Goal: Check status: Check status

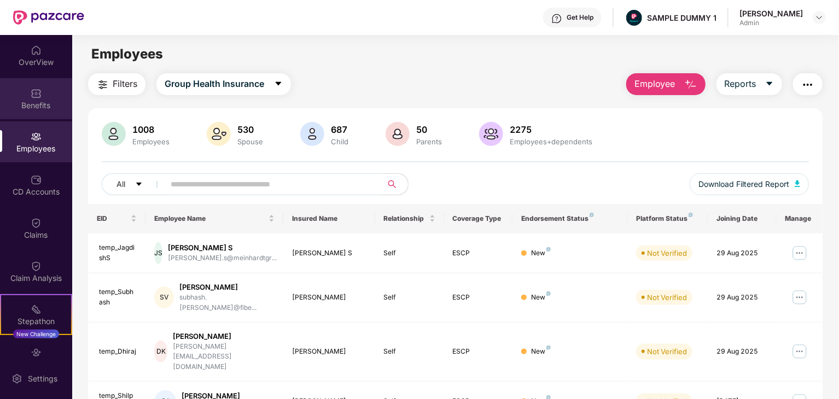
click at [38, 103] on div "Benefits" at bounding box center [36, 105] width 72 height 11
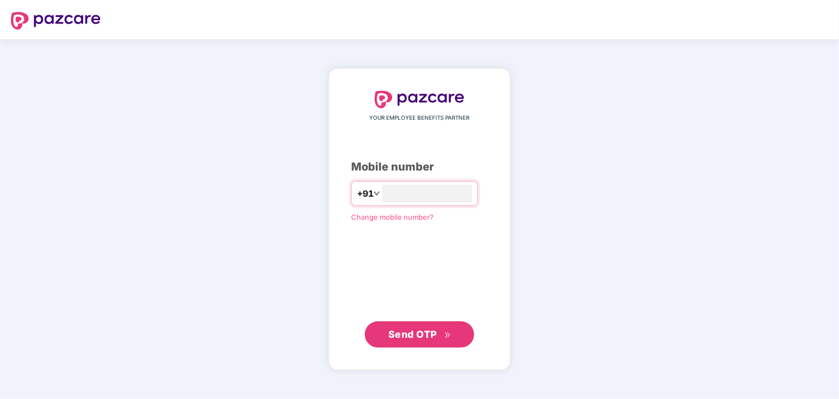
type input "**********"
click at [397, 333] on span "Send OTP" at bounding box center [413, 333] width 49 height 11
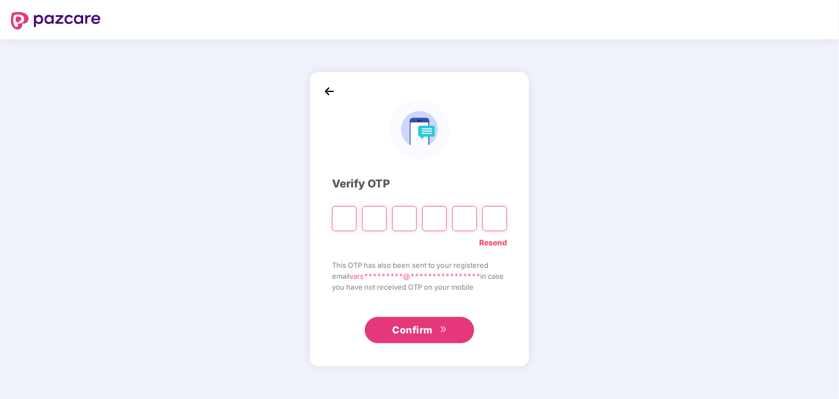
click at [346, 217] on input "Please enter verification code. Digit 1" at bounding box center [344, 218] width 25 height 25
type input "*"
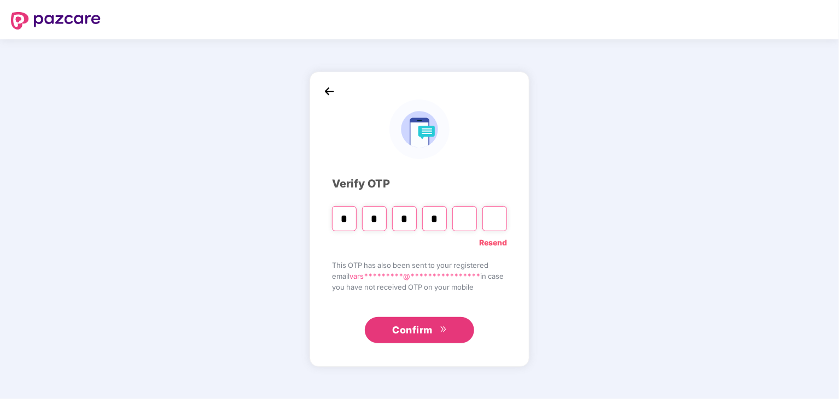
type input "*"
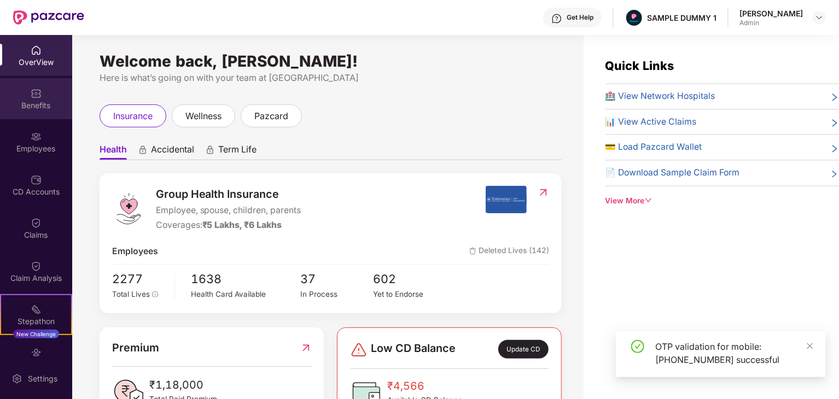
click at [37, 108] on div "Benefits" at bounding box center [36, 105] width 72 height 11
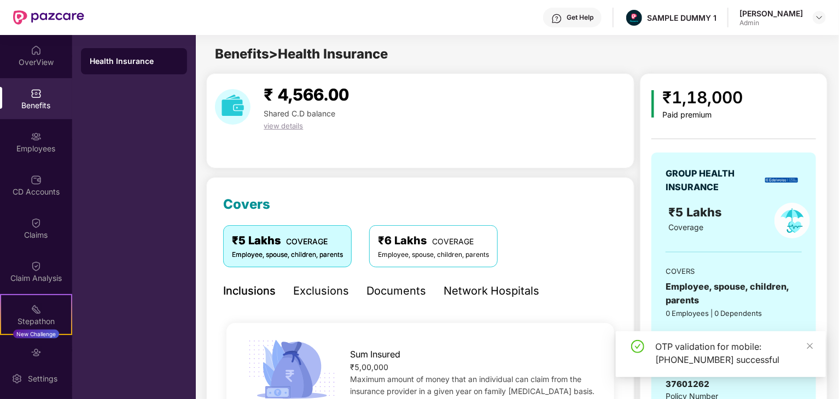
click at [114, 60] on div "Health Insurance" at bounding box center [134, 61] width 89 height 11
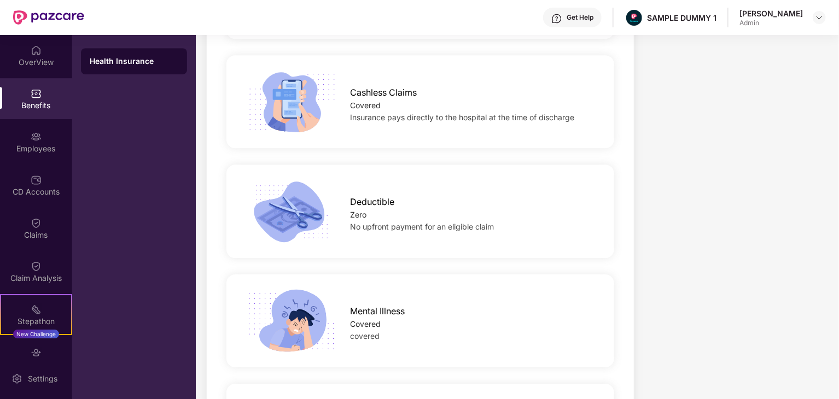
scroll to position [1697, 0]
click at [308, 167] on div "Deductible Zero No upfront payment for an eligible claim" at bounding box center [421, 210] width 388 height 93
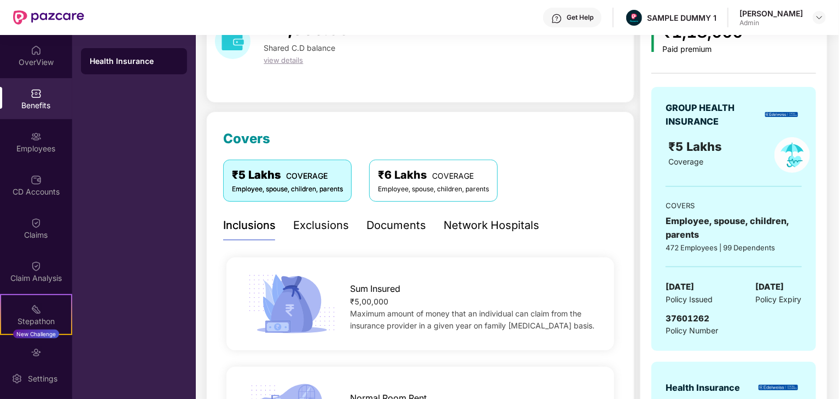
scroll to position [0, 0]
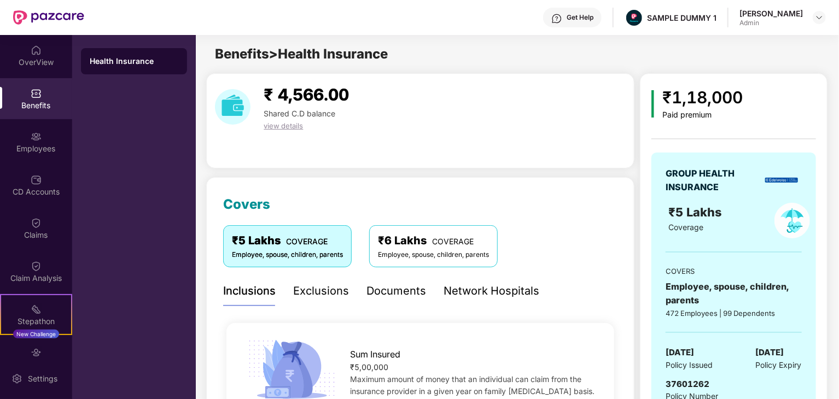
click at [592, 262] on div "₹5 Lakhs COVERAGE Employee, spouse, children, parents ₹6 Lakhs COVERAGE Employe…" at bounding box center [420, 246] width 395 height 42
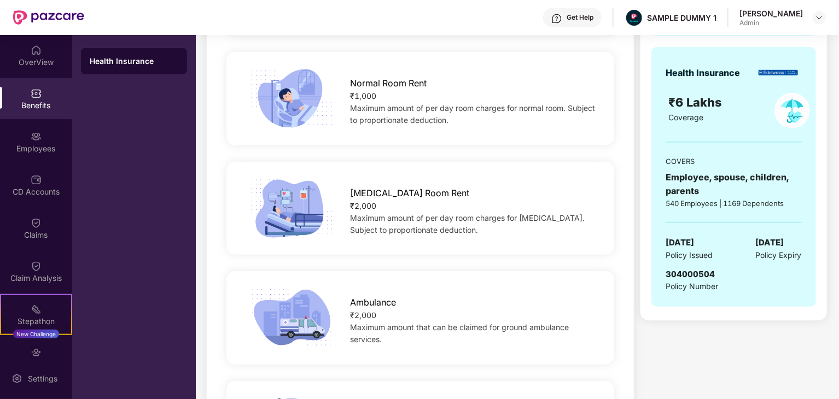
scroll to position [381, 0]
click at [35, 136] on img at bounding box center [36, 136] width 11 height 11
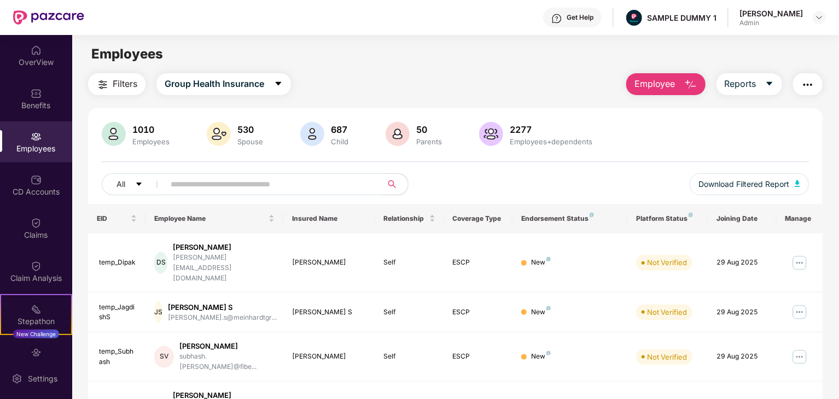
click at [398, 148] on div "1010 Employees 530 Spouse 687 Child [DEMOGRAPHIC_DATA] Parents 2277 Employees+d…" at bounding box center [455, 163] width 735 height 82
click at [198, 82] on span "Group Health Insurance" at bounding box center [215, 84] width 100 height 14
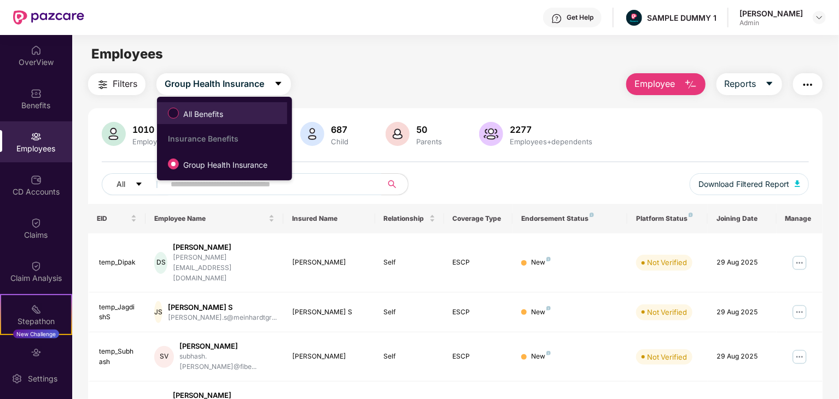
click at [192, 114] on span "All Benefits" at bounding box center [203, 114] width 49 height 12
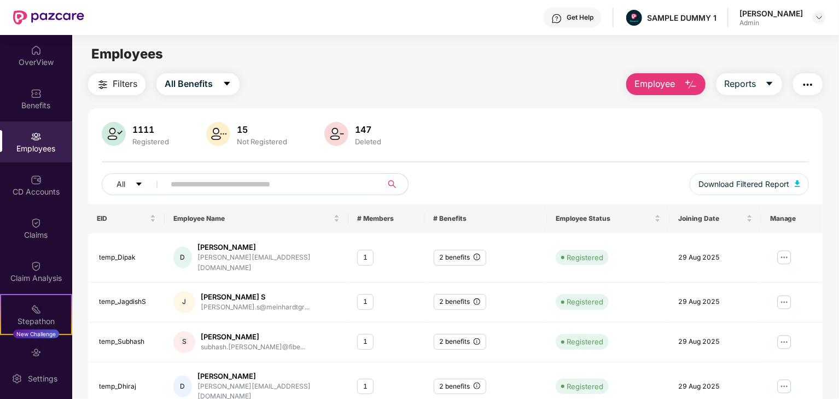
click at [803, 88] on img "button" at bounding box center [808, 84] width 13 height 13
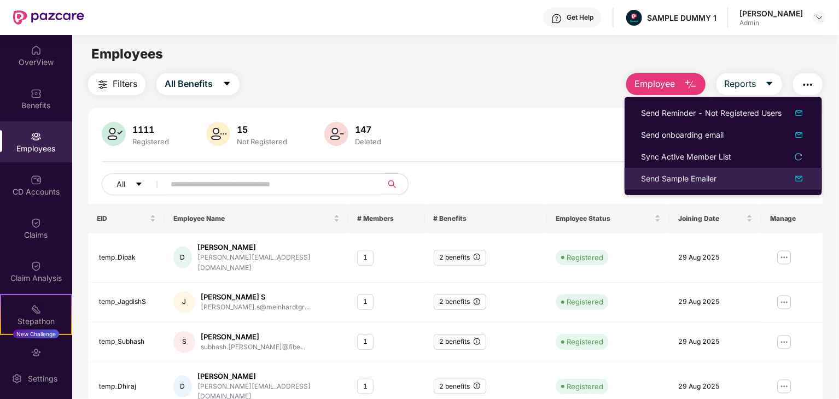
click at [692, 178] on div "Send Sample Emailer" at bounding box center [679, 179] width 76 height 12
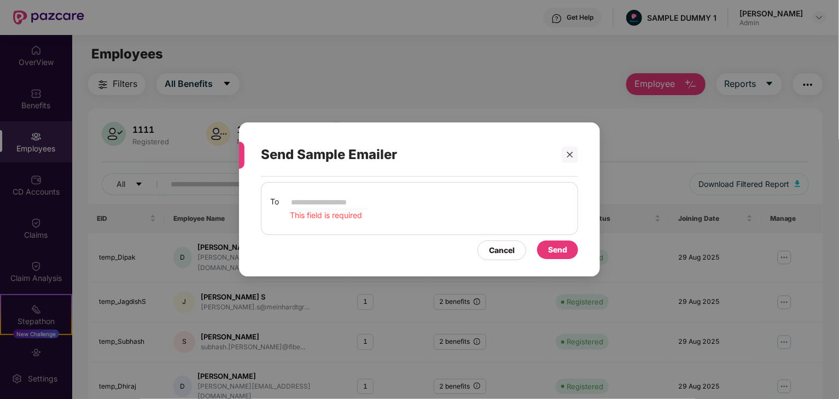
click at [328, 203] on input "email" at bounding box center [329, 202] width 79 height 13
type input "**********"
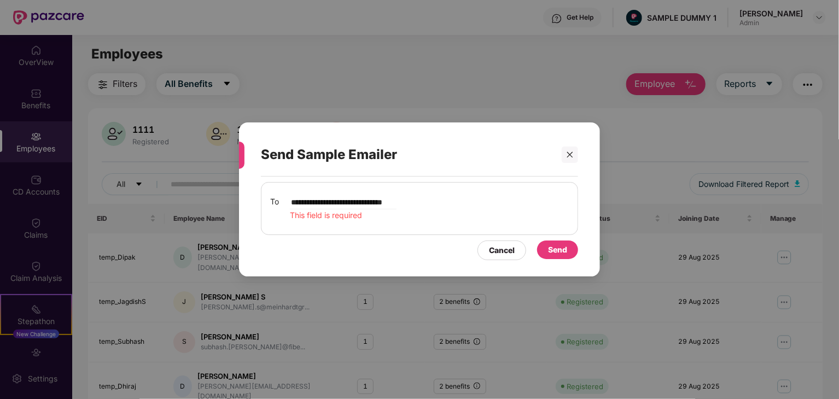
click at [555, 254] on div "Send" at bounding box center [557, 250] width 19 height 12
click at [395, 201] on input "**********" at bounding box center [343, 202] width 107 height 13
click at [396, 201] on input "**********" at bounding box center [343, 202] width 107 height 13
click at [570, 154] on icon "close" at bounding box center [571, 155] width 6 height 6
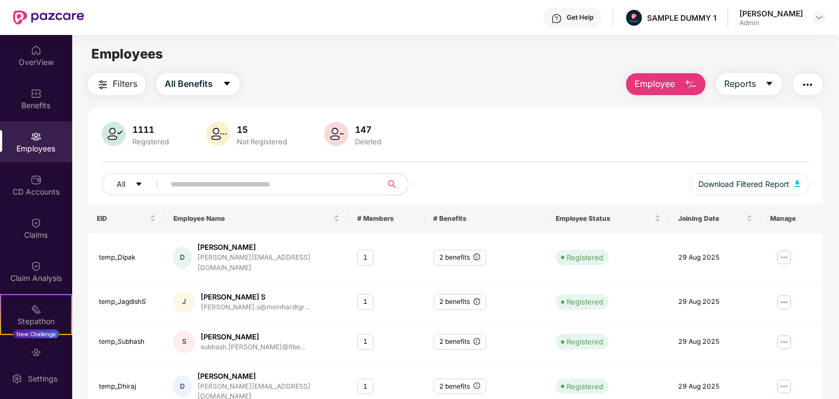
click at [806, 87] on img "button" at bounding box center [808, 84] width 13 height 13
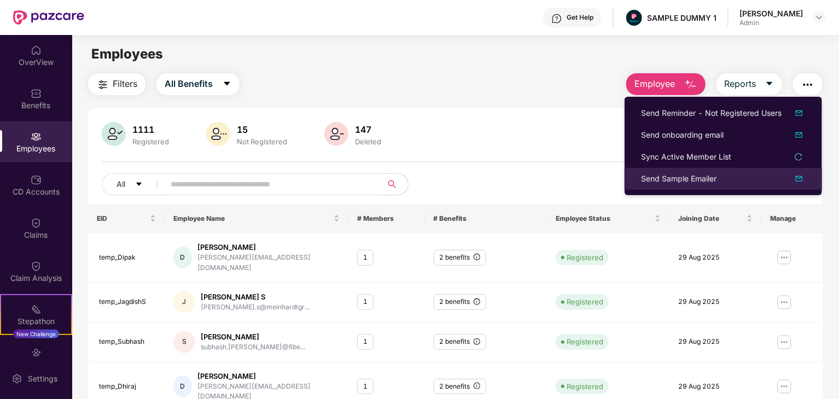
click at [676, 182] on div "Send Sample Emailer" at bounding box center [679, 179] width 76 height 12
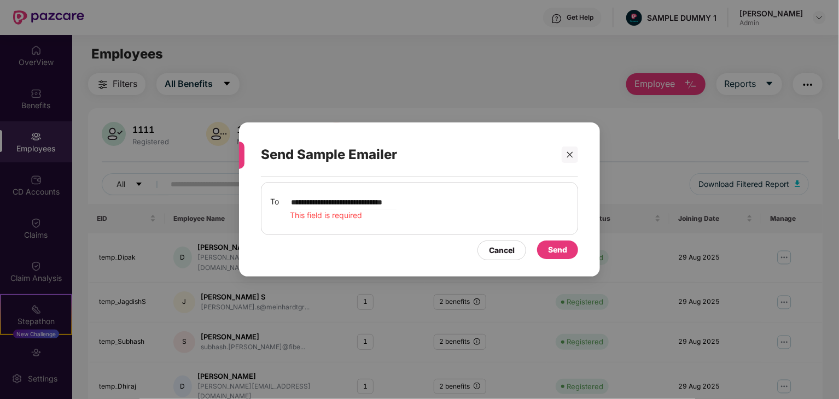
scroll to position [0, 22]
type input "**********"
click at [556, 258] on div "Send" at bounding box center [557, 250] width 41 height 19
click at [572, 154] on icon "close" at bounding box center [570, 155] width 8 height 8
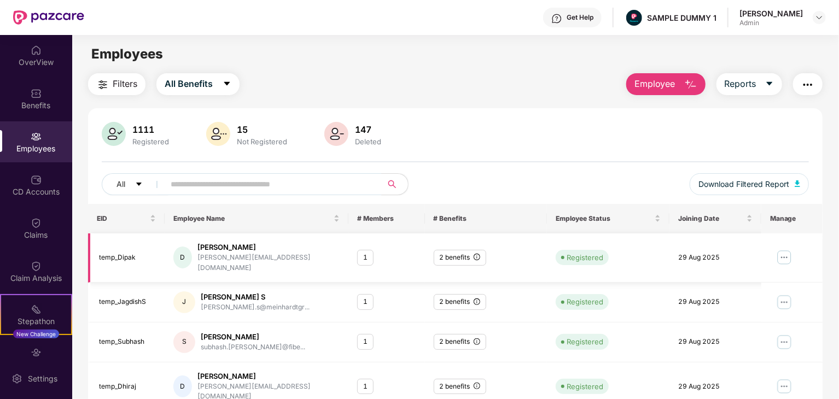
click at [788, 251] on img at bounding box center [785, 258] width 18 height 18
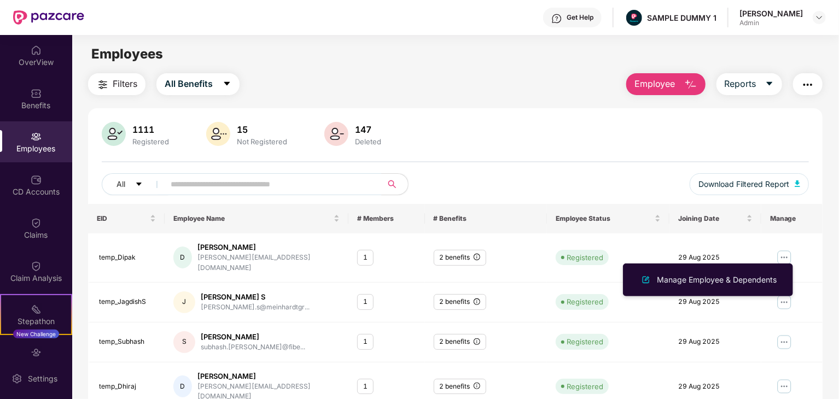
click at [344, 135] on img at bounding box center [337, 134] width 24 height 24
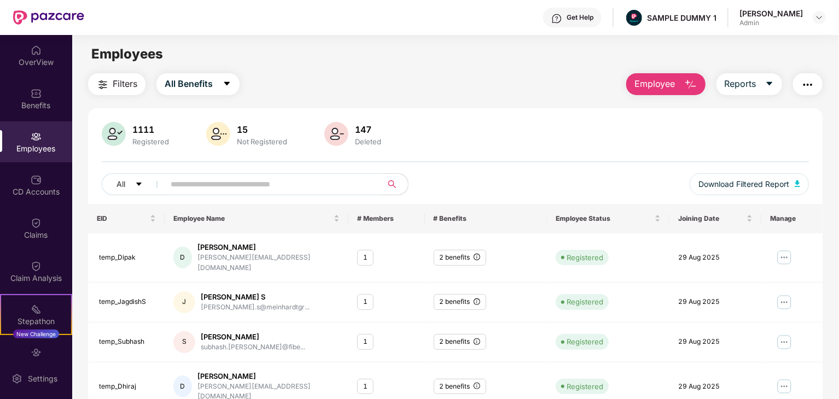
click at [344, 134] on img at bounding box center [337, 134] width 24 height 24
click at [24, 190] on div "CD Accounts" at bounding box center [36, 192] width 72 height 11
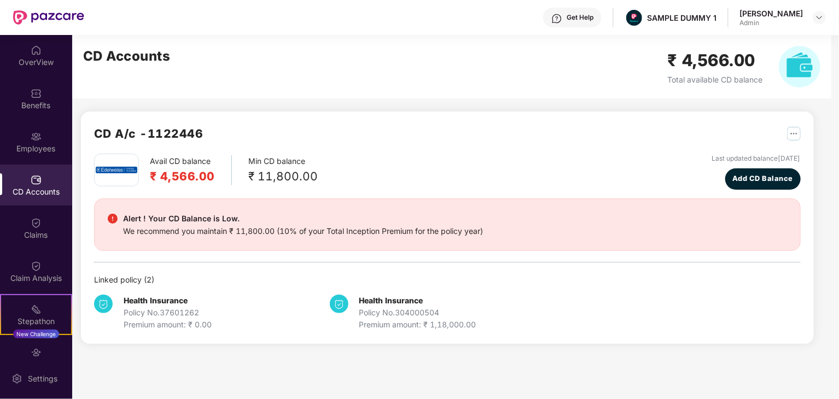
click at [159, 299] on b "Health Insurance" at bounding box center [156, 300] width 64 height 9
click at [406, 298] on b "Health Insurance" at bounding box center [392, 300] width 64 height 9
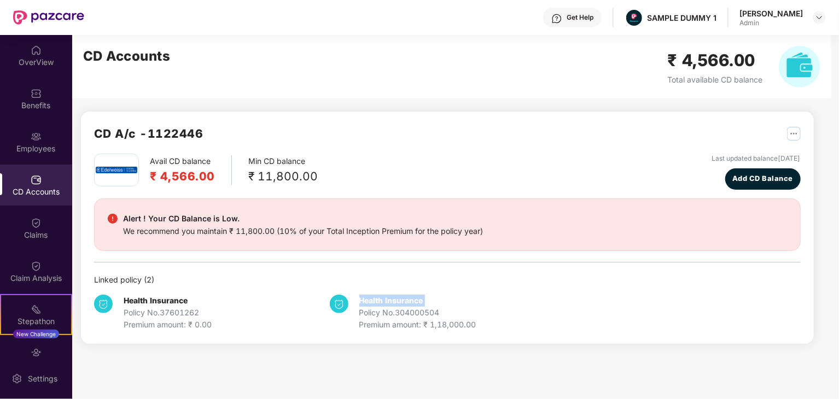
click at [406, 298] on b "Health Insurance" at bounding box center [392, 300] width 64 height 9
click at [35, 149] on div "Employees" at bounding box center [36, 148] width 72 height 11
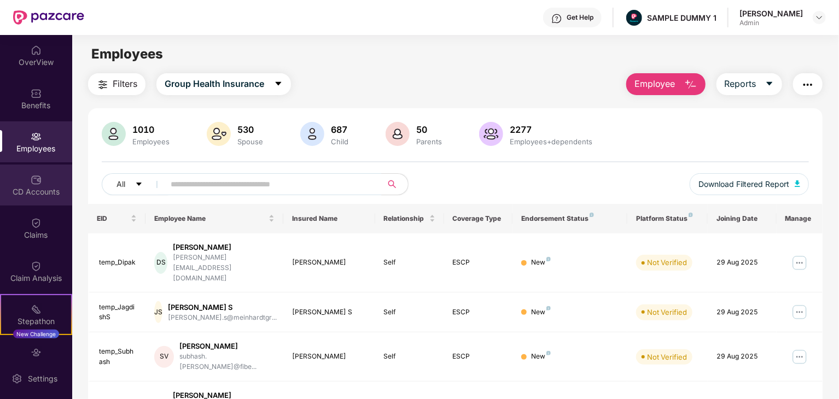
click at [34, 191] on div "CD Accounts" at bounding box center [36, 192] width 72 height 11
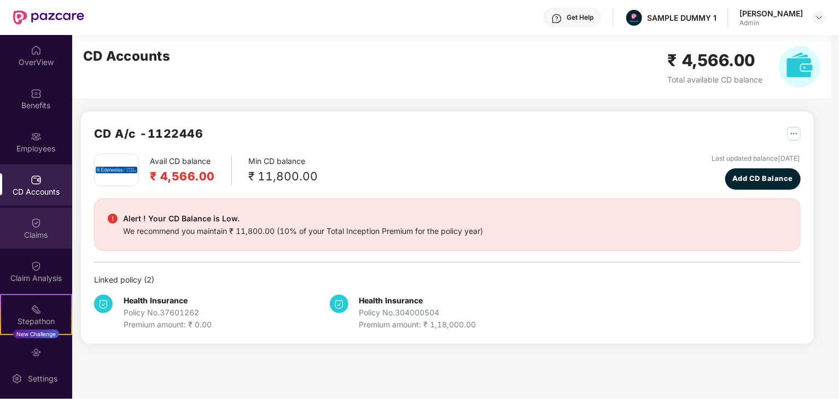
click at [32, 237] on div "Claims" at bounding box center [36, 235] width 72 height 11
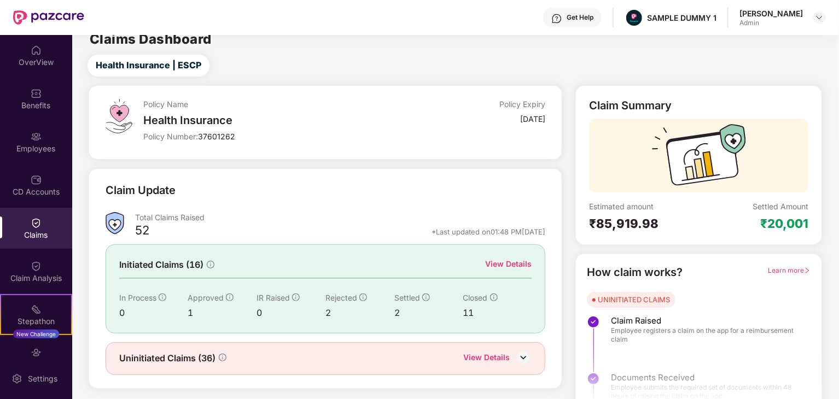
scroll to position [28, 0]
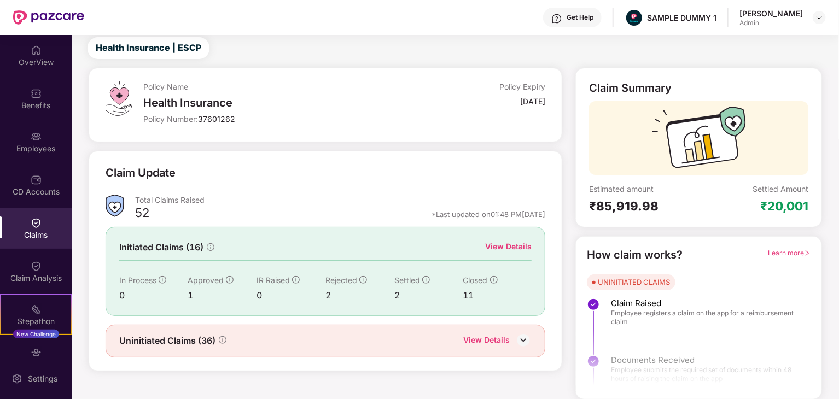
click at [781, 252] on span "Learn more" at bounding box center [789, 253] width 43 height 8
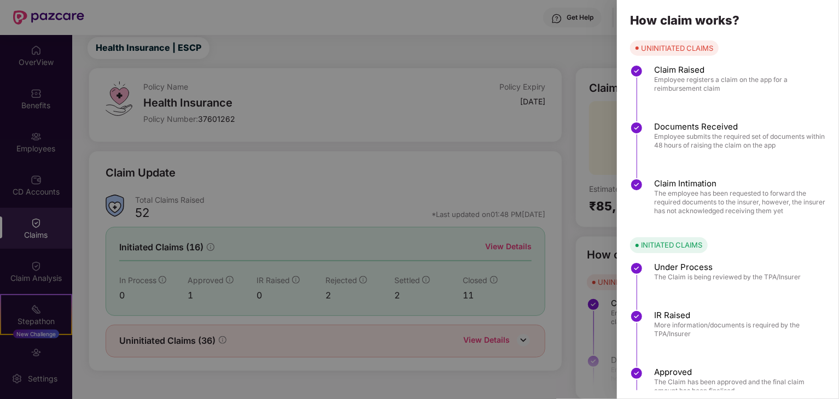
scroll to position [83, 0]
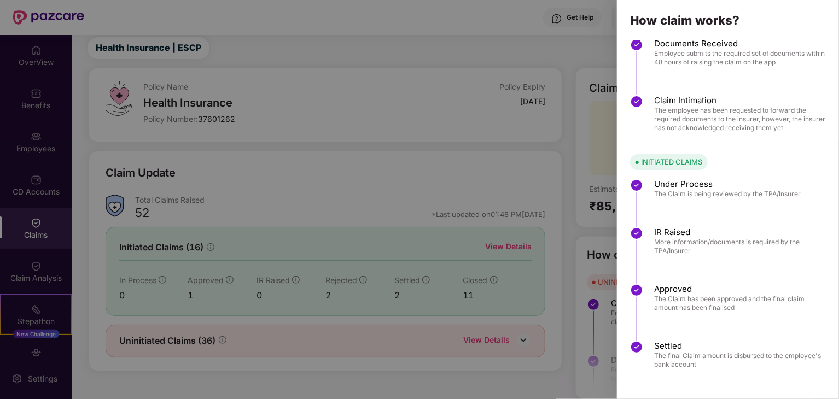
click at [685, 235] on span "IR Raised" at bounding box center [742, 232] width 174 height 11
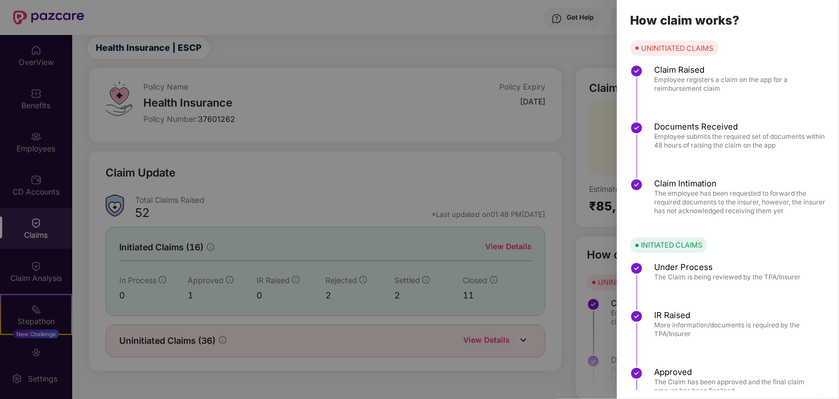
click at [701, 129] on span "Documents Received" at bounding box center [742, 126] width 174 height 11
click at [680, 135] on span "Employee submits the required set of documents within 48 hours of raising the c…" at bounding box center [742, 141] width 174 height 18
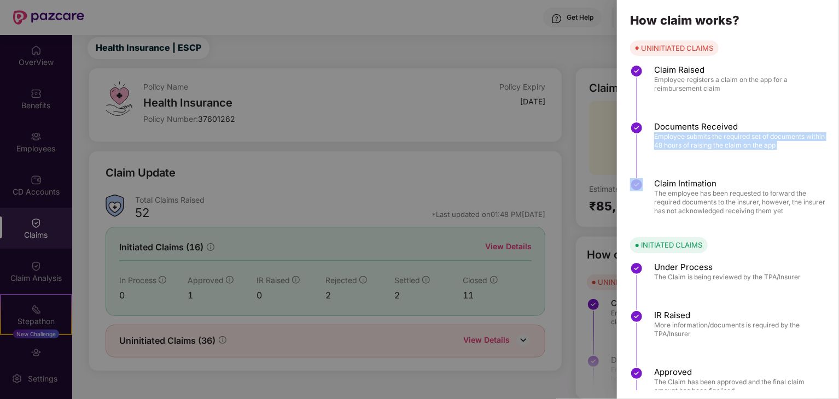
click at [680, 135] on span "Employee submits the required set of documents within 48 hours of raising the c…" at bounding box center [742, 141] width 174 height 18
click at [678, 83] on span "Employee registers a claim on the app for a reimbursement claim" at bounding box center [742, 85] width 174 height 18
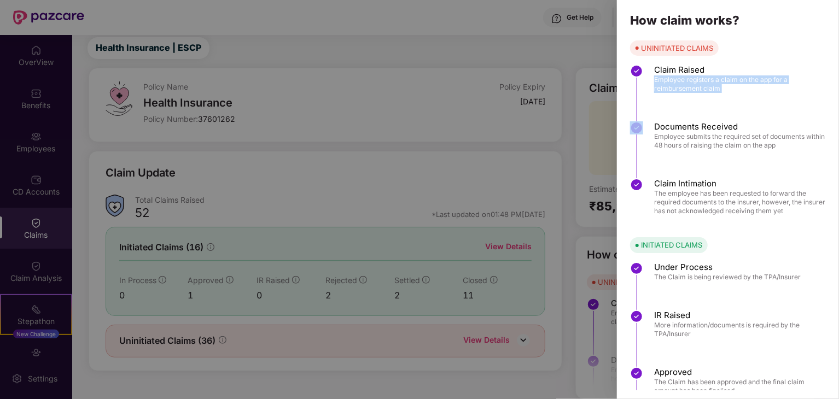
click at [678, 83] on span "Employee registers a claim on the app for a reimbursement claim" at bounding box center [742, 85] width 174 height 18
click at [681, 191] on span "The employee has been requested to forward the required documents to the insure…" at bounding box center [742, 202] width 174 height 26
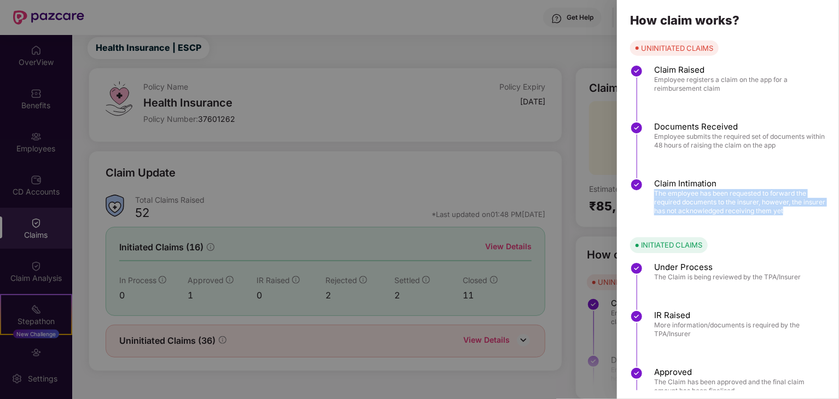
click at [681, 191] on span "The employee has been requested to forward the required documents to the insure…" at bounding box center [742, 202] width 174 height 26
click at [679, 226] on div "UNINITIATED CLAIMS Claim Raised Employee registers a claim on the app for a rei…" at bounding box center [728, 257] width 222 height 434
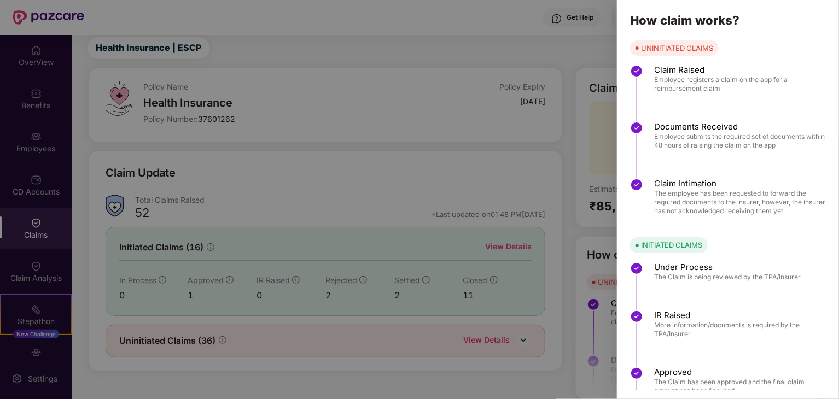
click at [586, 153] on div at bounding box center [419, 199] width 839 height 399
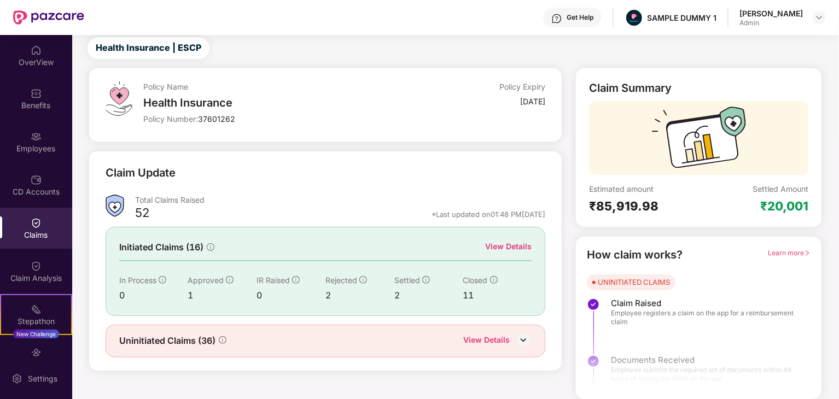
click at [435, 126] on div "Policy Name Health Insurance Policy Number: 37601262 Policy Expiry [DATE]" at bounding box center [344, 105] width 402 height 47
click at [158, 171] on div "Claim Update" at bounding box center [141, 173] width 70 height 17
click at [153, 198] on div "Total Claims Raised" at bounding box center [340, 200] width 411 height 10
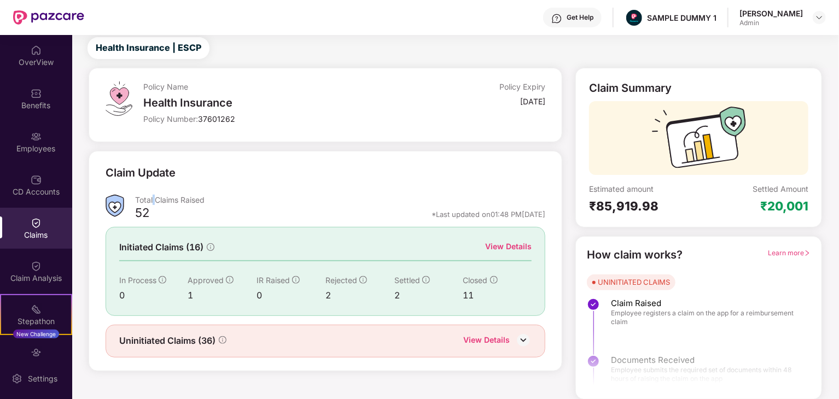
click at [153, 198] on div "Total Claims Raised" at bounding box center [340, 200] width 411 height 10
click at [140, 212] on div "52" at bounding box center [142, 214] width 14 height 19
click at [134, 247] on span "Initiated Claims (16)" at bounding box center [161, 248] width 84 height 14
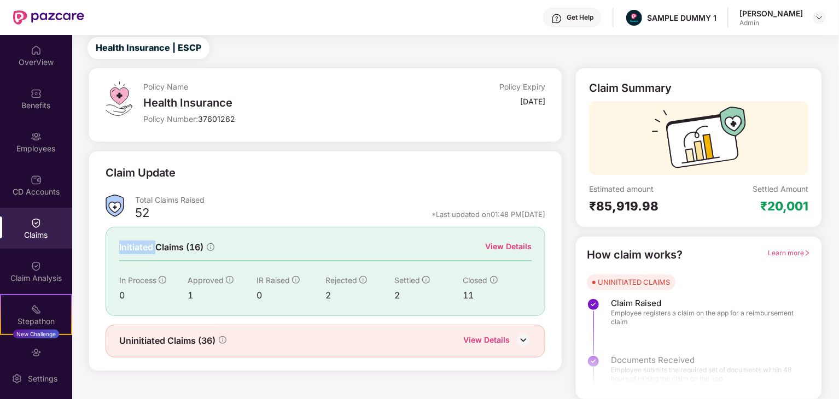
click at [134, 247] on span "Initiated Claims (16)" at bounding box center [161, 248] width 84 height 14
click at [194, 145] on div "Policy Name Health Insurance Policy Number: 37601262 Policy Expiry [DATE] Claim…" at bounding box center [326, 234] width 488 height 332
click at [512, 246] on div "View Details" at bounding box center [508, 247] width 47 height 12
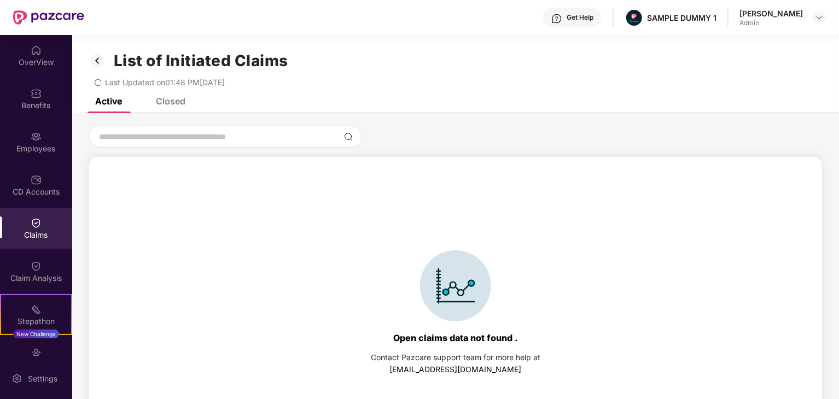
click at [99, 59] on img at bounding box center [98, 60] width 18 height 19
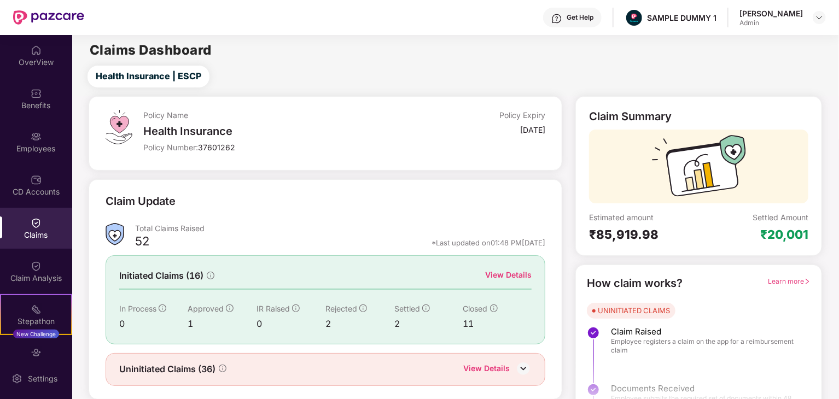
click at [147, 279] on span "Initiated Claims (16)" at bounding box center [161, 276] width 84 height 14
click at [524, 370] on img at bounding box center [524, 369] width 16 height 16
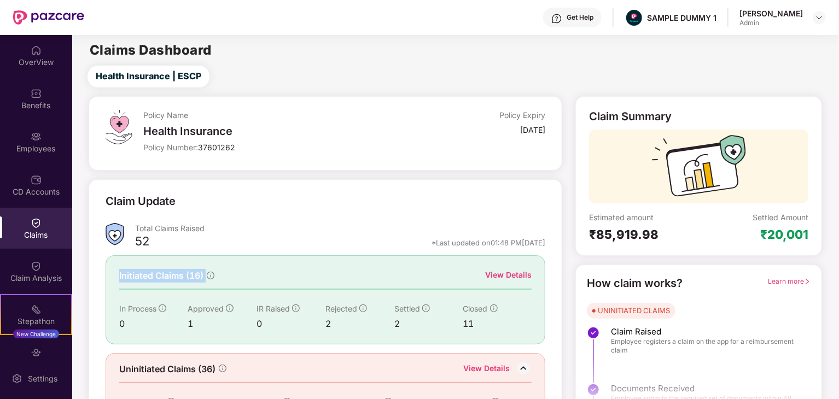
scroll to position [47, 0]
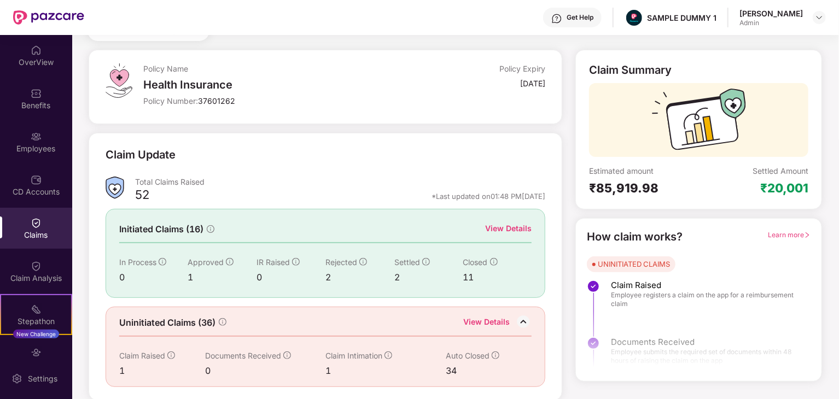
click at [311, 172] on div "Claim Update" at bounding box center [326, 162] width 441 height 30
